Goal: Browse casually: Explore the website without a specific task or goal

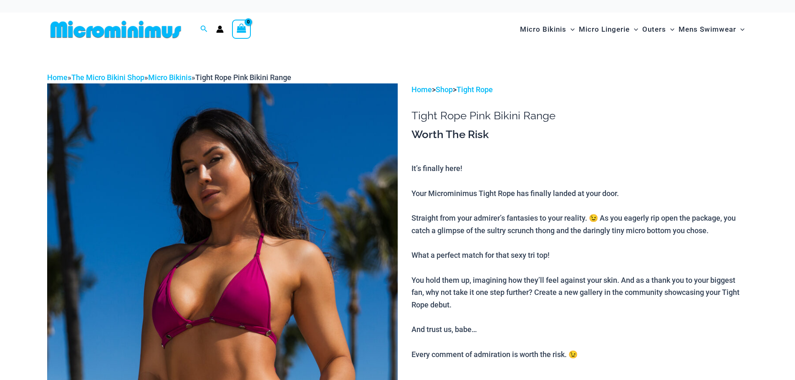
drag, startPoint x: 587, startPoint y: 218, endPoint x: 511, endPoint y: 210, distance: 76.0
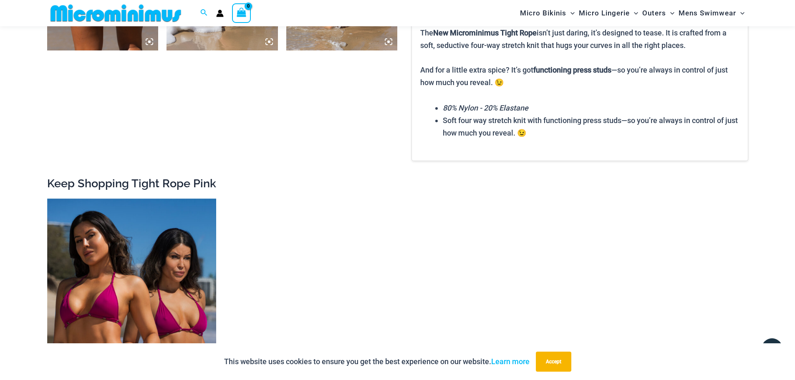
scroll to position [1162, 0]
